Goal: Find specific page/section: Find specific page/section

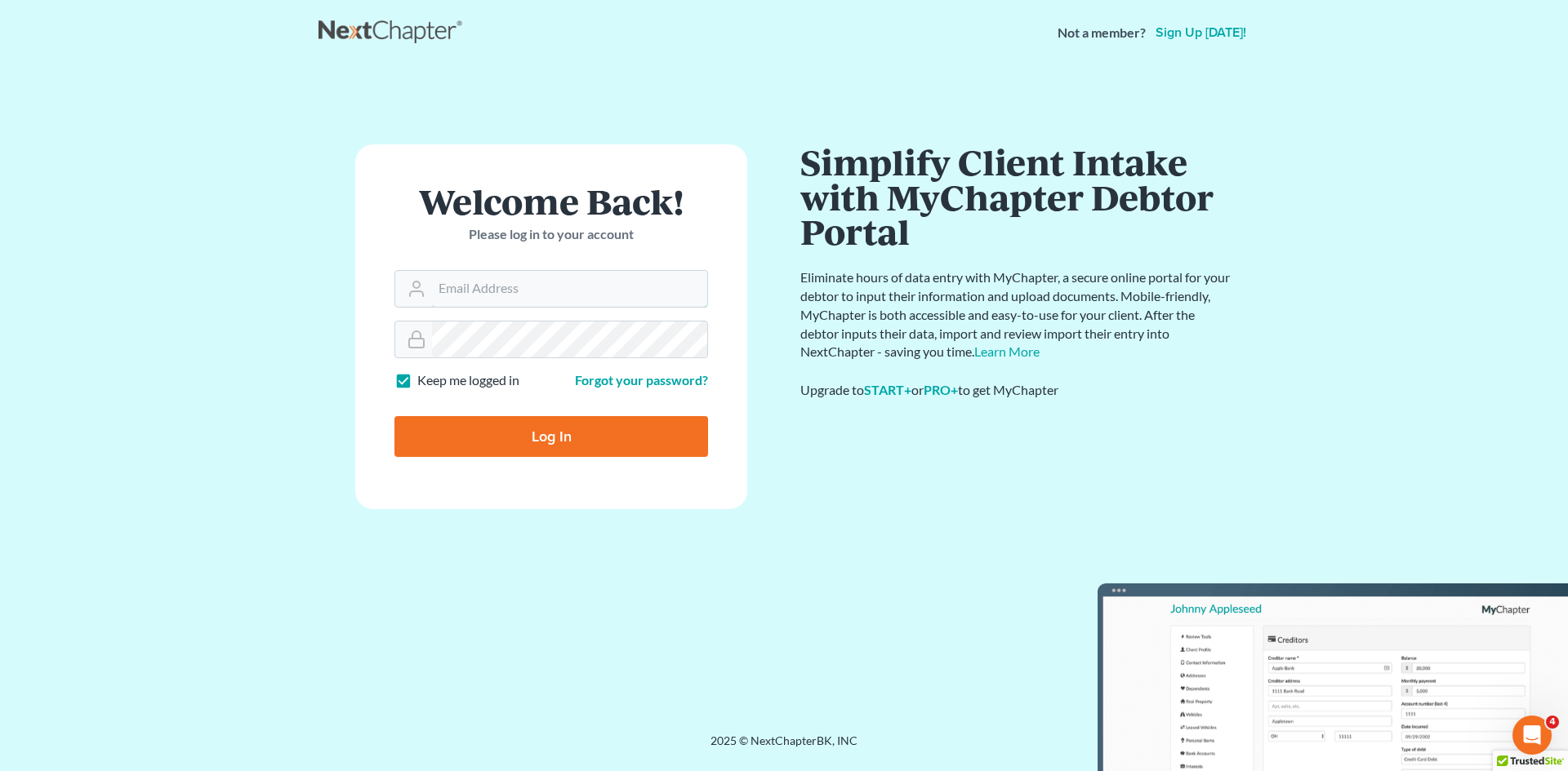
type input "[EMAIL_ADDRESS][DOMAIN_NAME]"
click at [524, 412] on div "Log In" at bounding box center [551, 430] width 313 height 54
click at [530, 425] on input "Log In" at bounding box center [551, 437] width 313 height 40
type input "Thinking..."
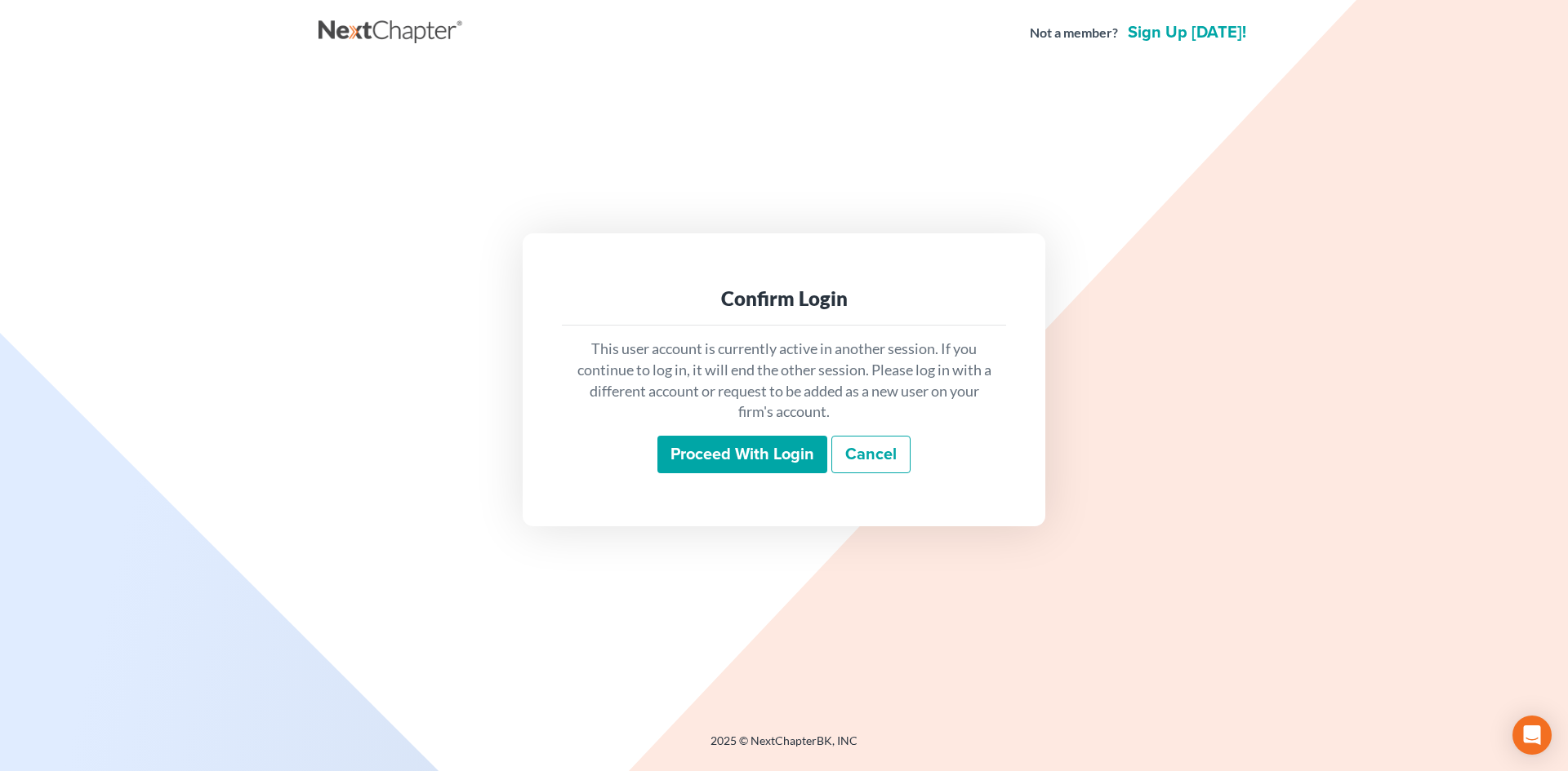
click at [760, 450] on input "Proceed with login" at bounding box center [743, 455] width 170 height 38
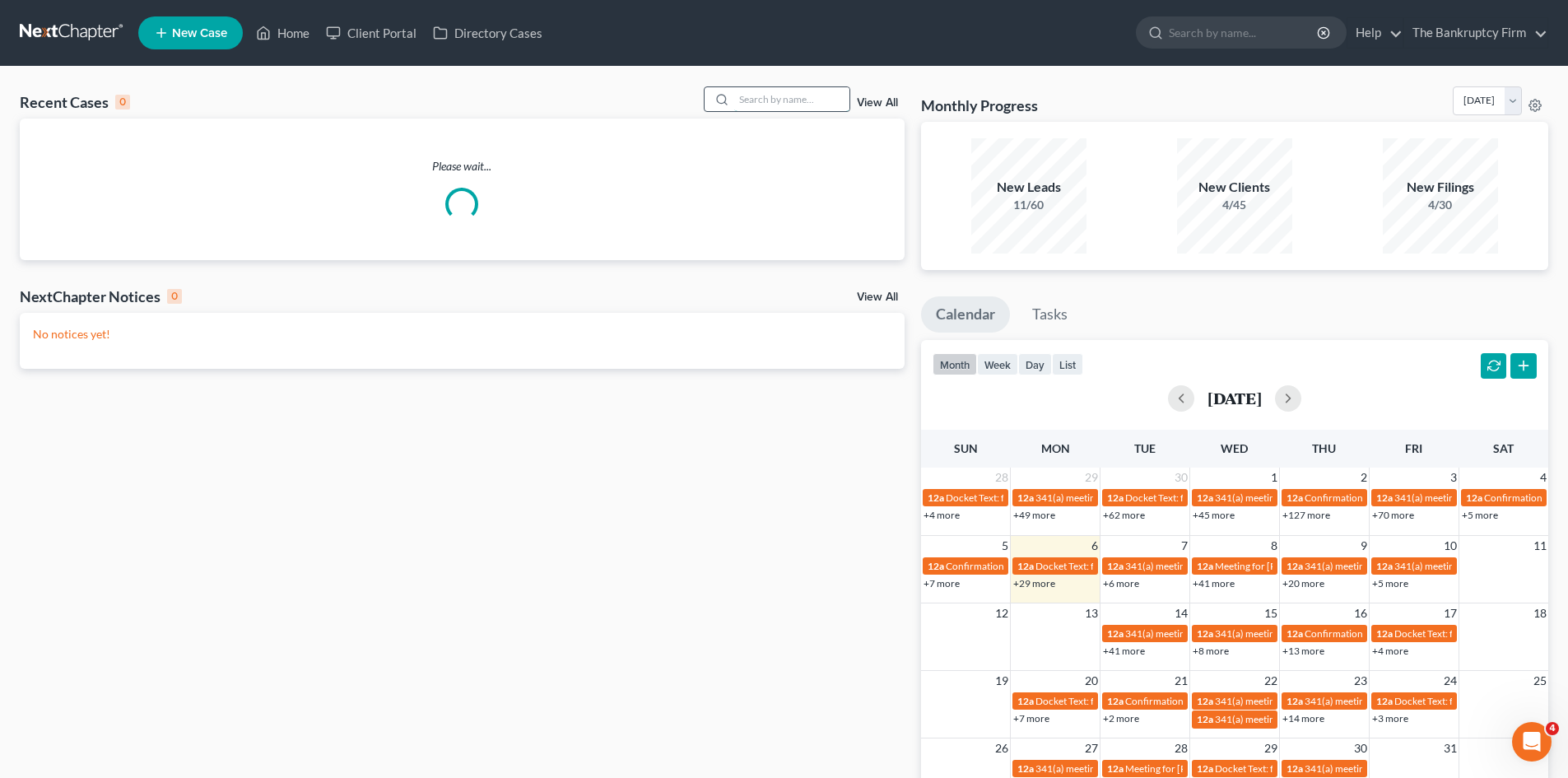
click at [806, 99] on input "search" at bounding box center [792, 99] width 115 height 24
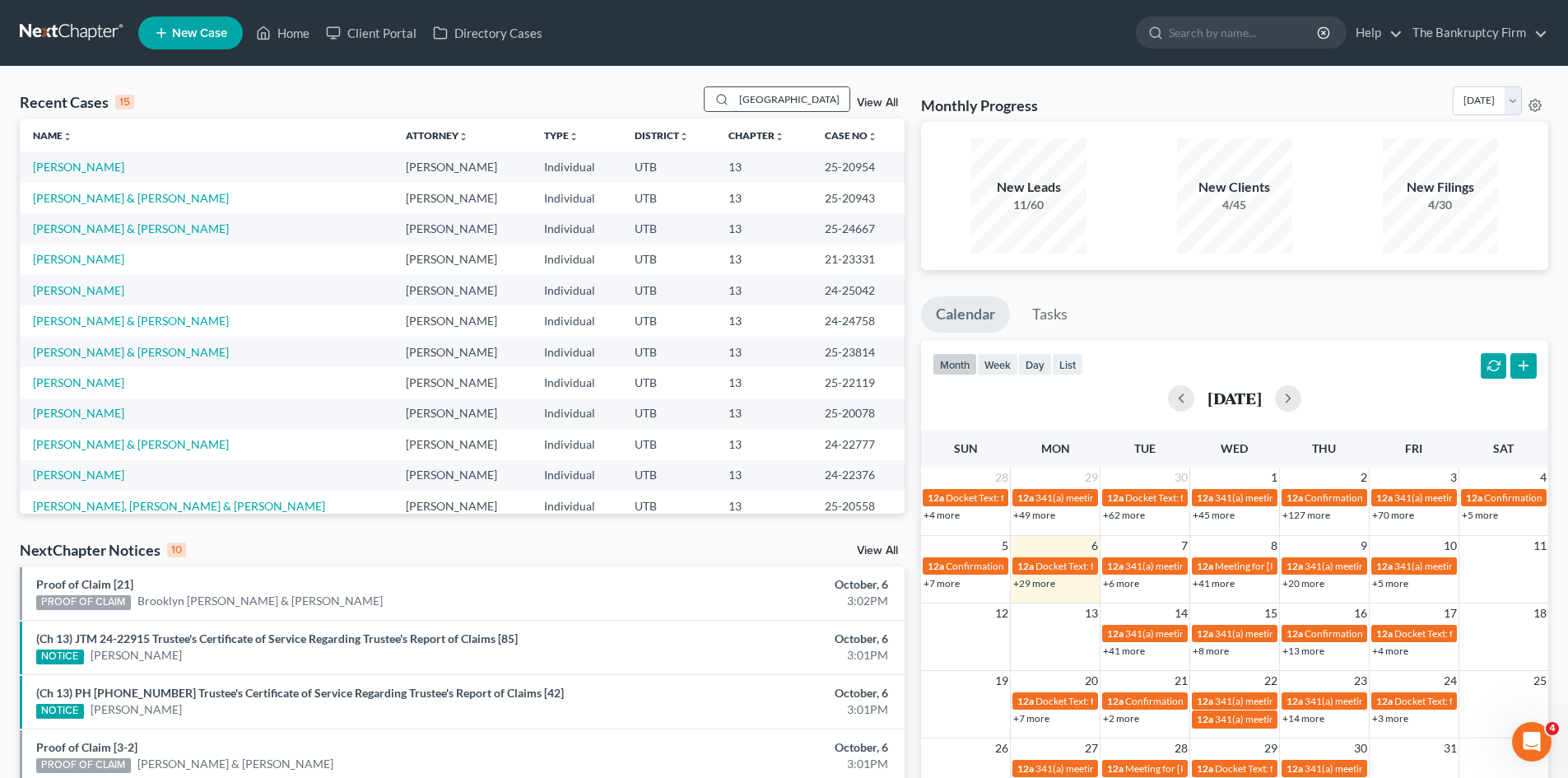
type input "HAMPTON"
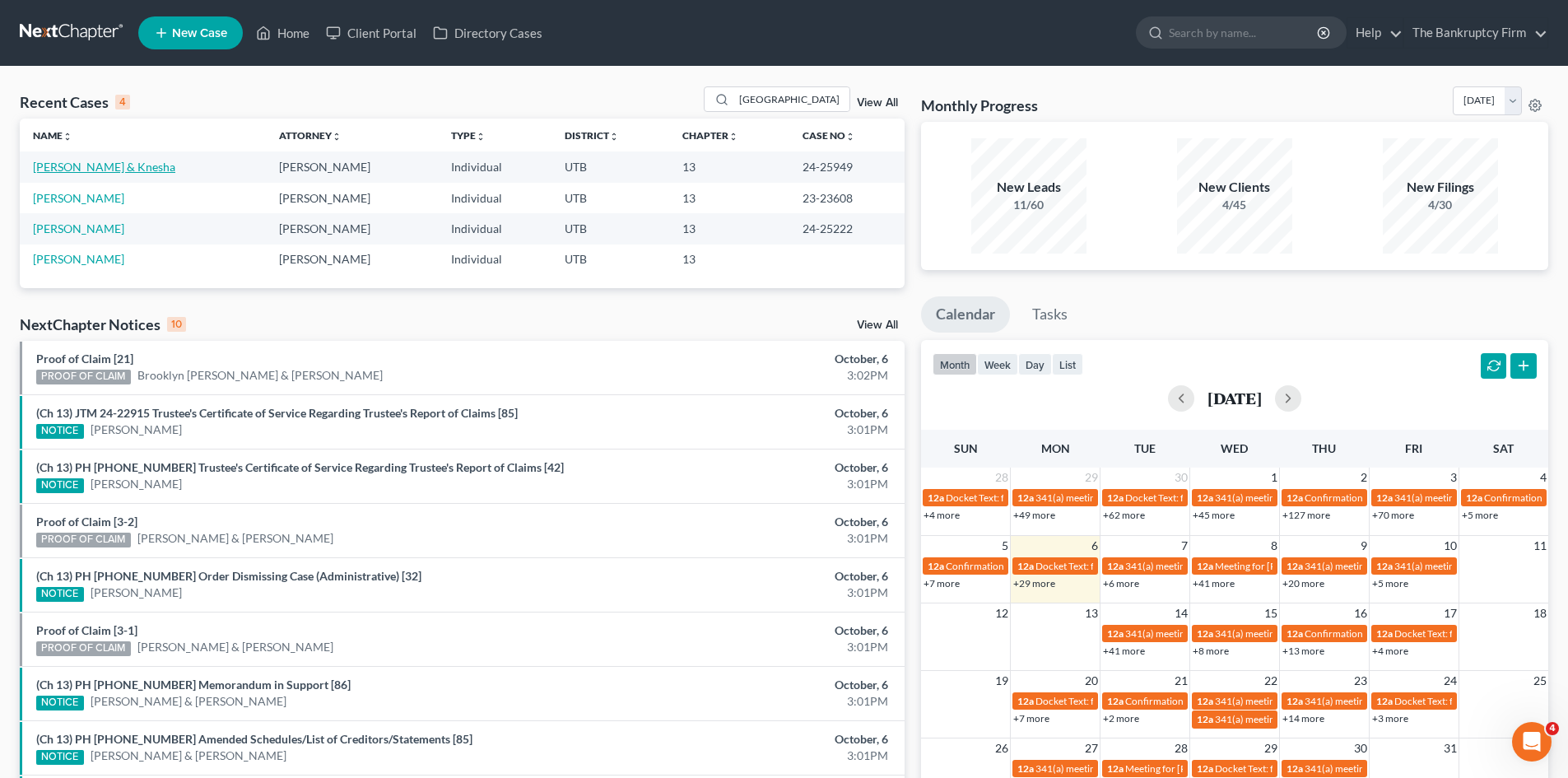
click at [37, 166] on link "Hampton, Lamont & Knesha" at bounding box center [104, 166] width 143 height 14
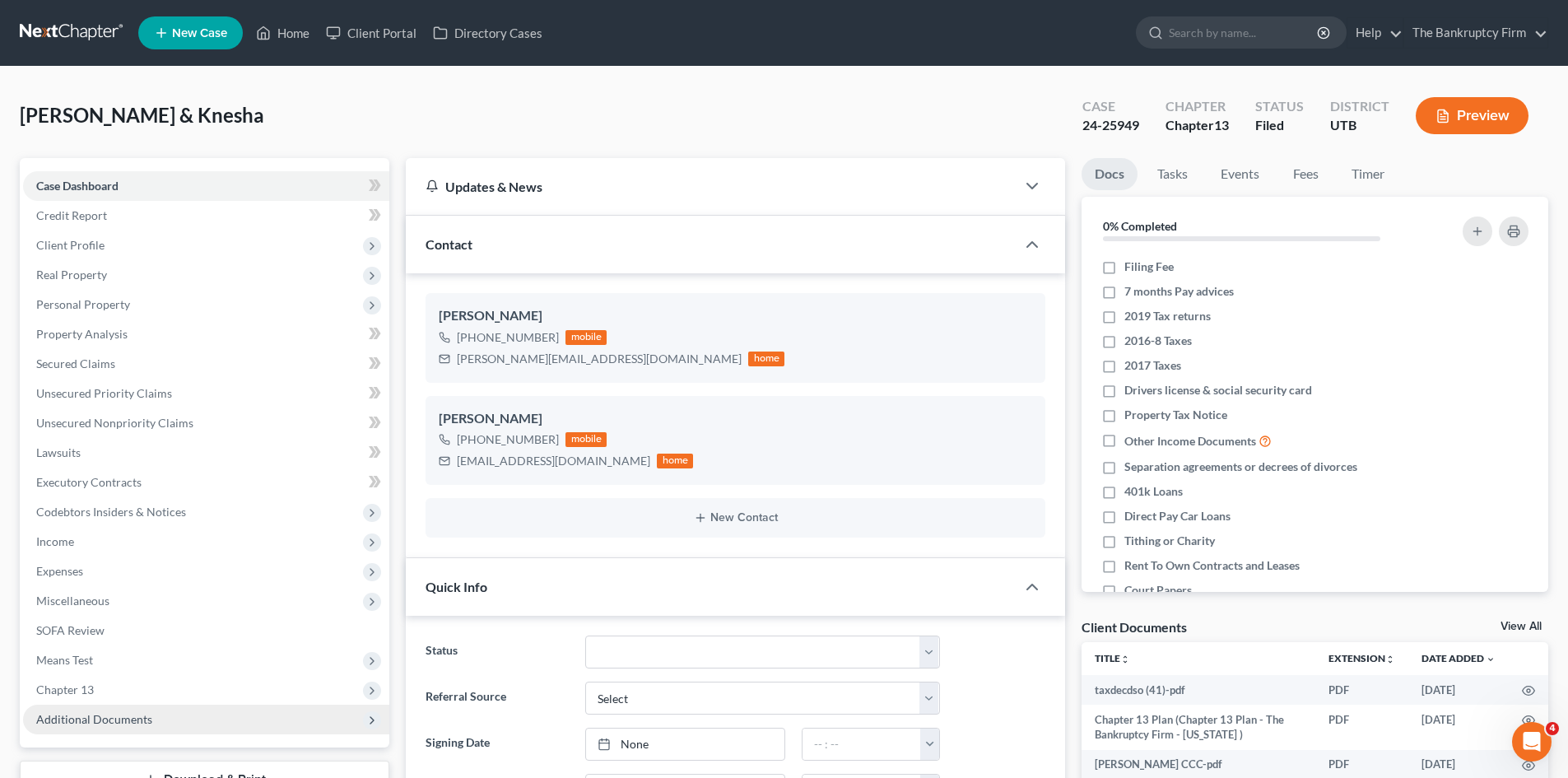
scroll to position [15, 0]
click at [103, 719] on span "Additional Documents" at bounding box center [94, 719] width 116 height 14
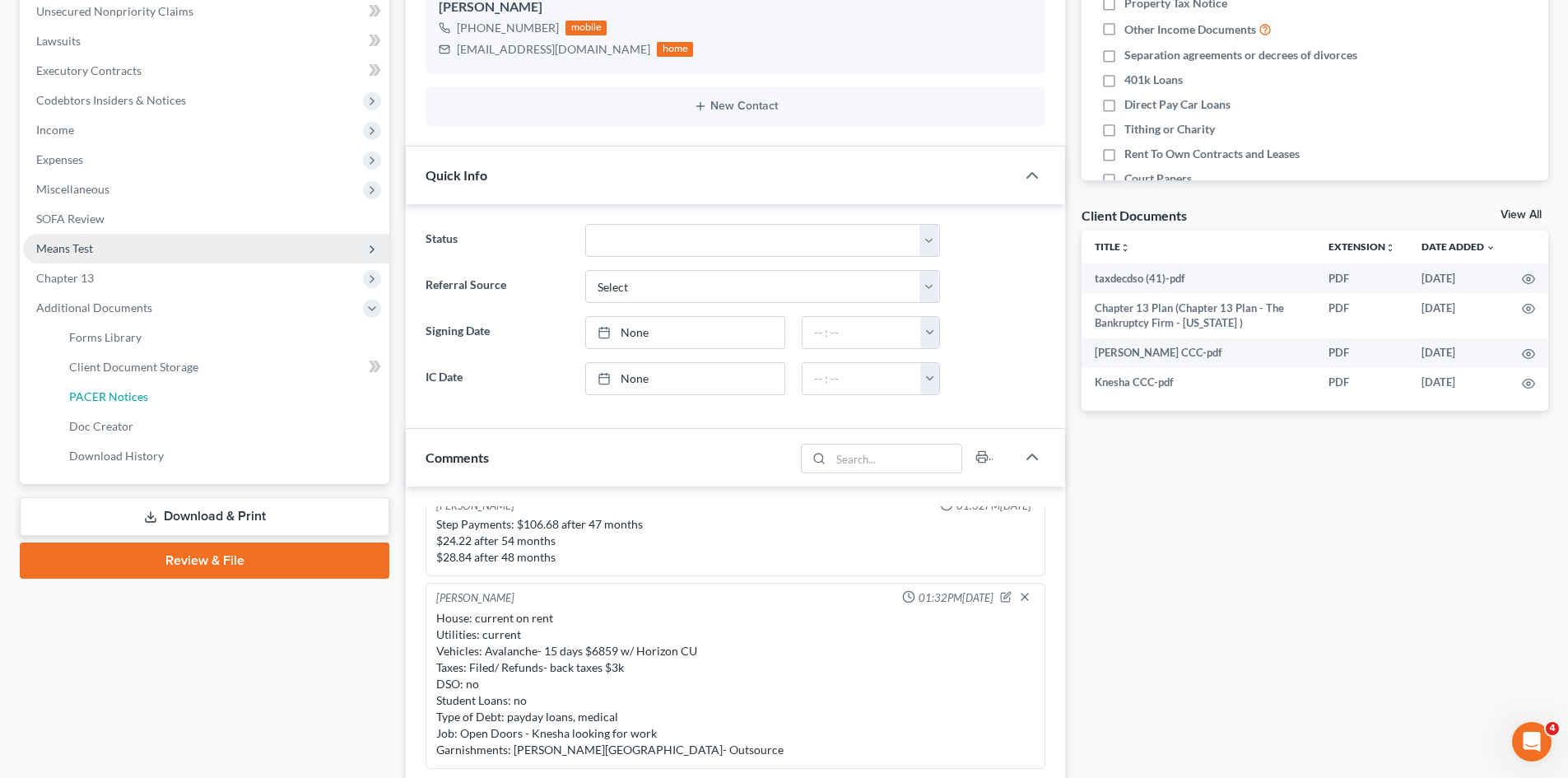
drag, startPoint x: 120, startPoint y: 399, endPoint x: 206, endPoint y: 400, distance: 86.0
click at [119, 399] on span "PACER Notices" at bounding box center [108, 397] width 79 height 14
